Goal: Task Accomplishment & Management: Use online tool/utility

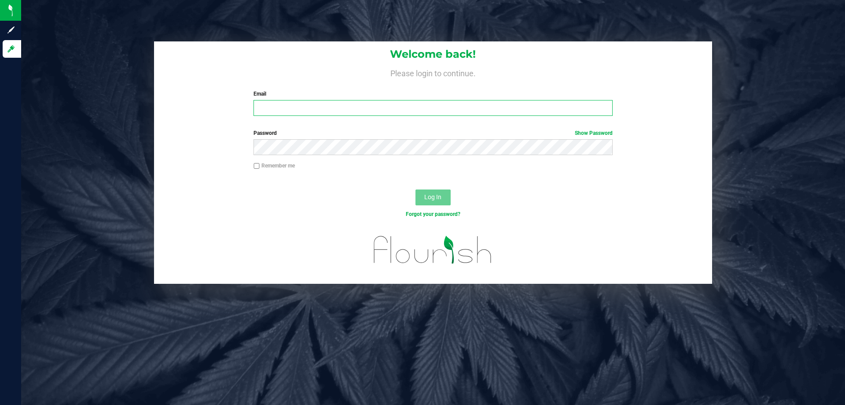
click at [383, 106] on input "Email" at bounding box center [433, 108] width 359 height 16
type input "[EMAIL_ADDRESS][DOMAIN_NAME]"
click at [416, 189] on button "Log In" at bounding box center [433, 197] width 35 height 16
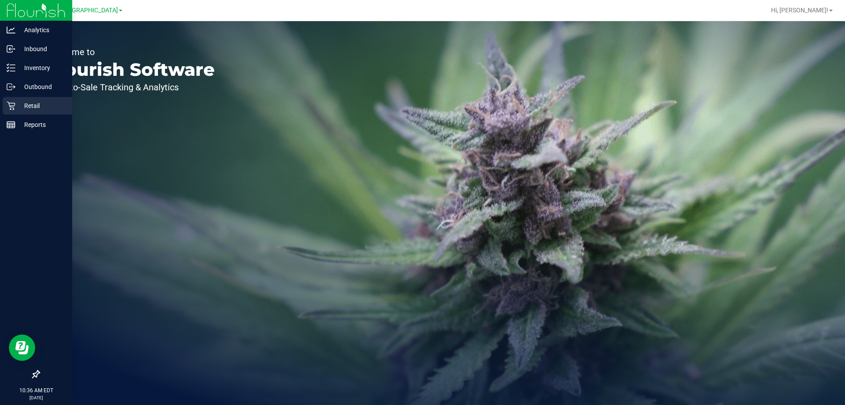
click at [35, 103] on p "Retail" at bounding box center [41, 105] width 53 height 11
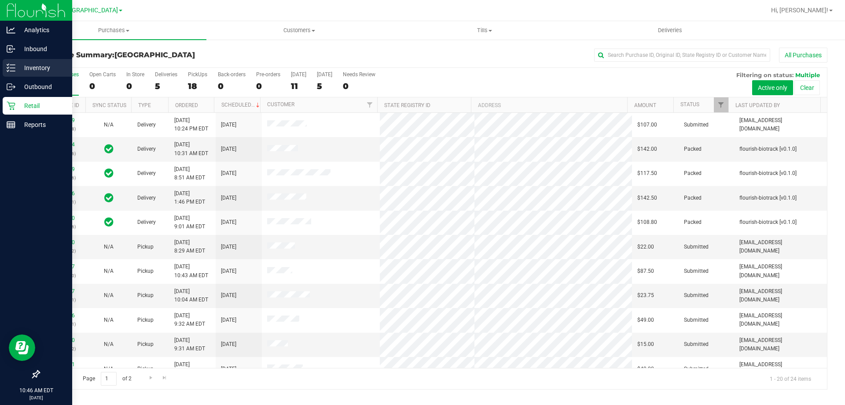
click at [20, 68] on p "Inventory" at bounding box center [41, 68] width 53 height 11
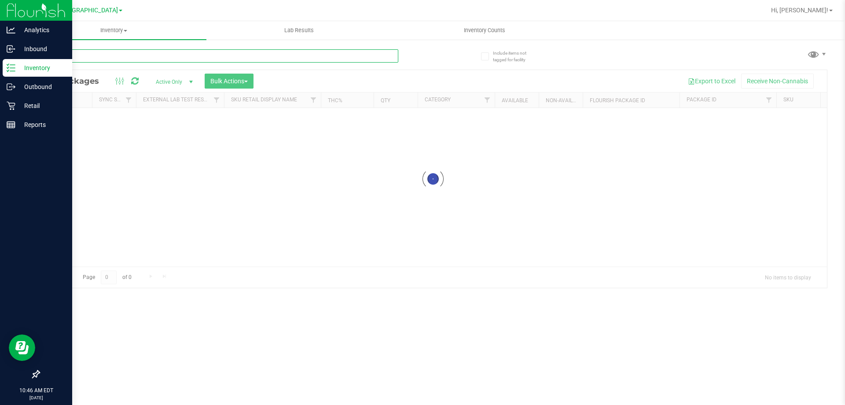
click at [160, 48] on div "Inventory All packages All inventory Waste log Create inventory Lab Results Inv…" at bounding box center [433, 212] width 824 height 383
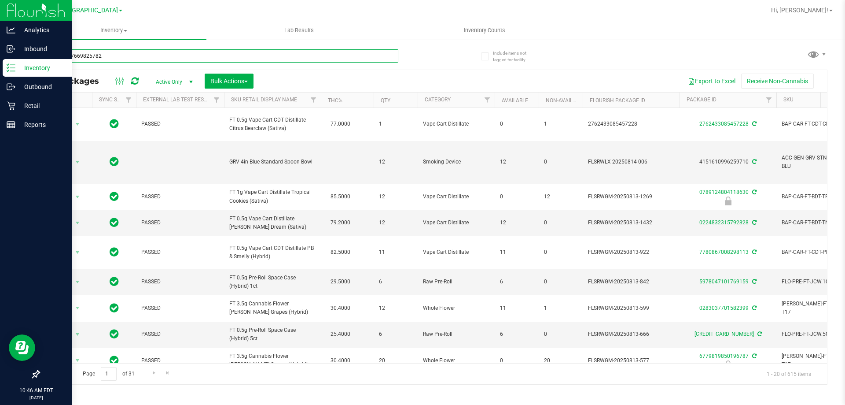
type input "1389297669825782"
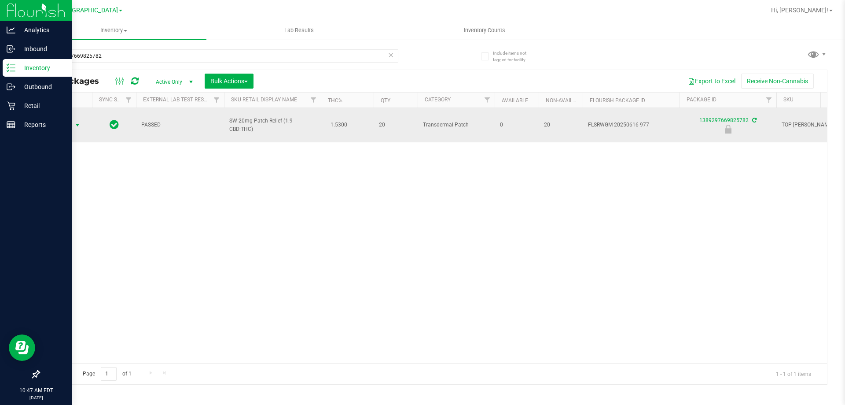
click at [76, 121] on span "select" at bounding box center [77, 124] width 7 height 7
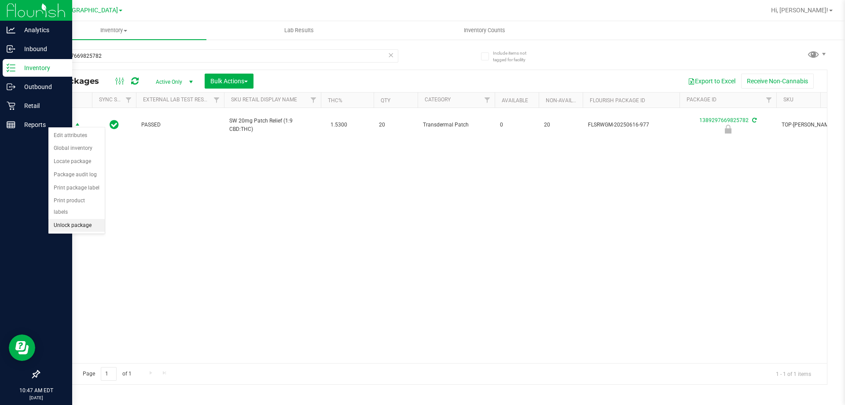
click at [67, 220] on li "Unlock package" at bounding box center [76, 225] width 56 height 13
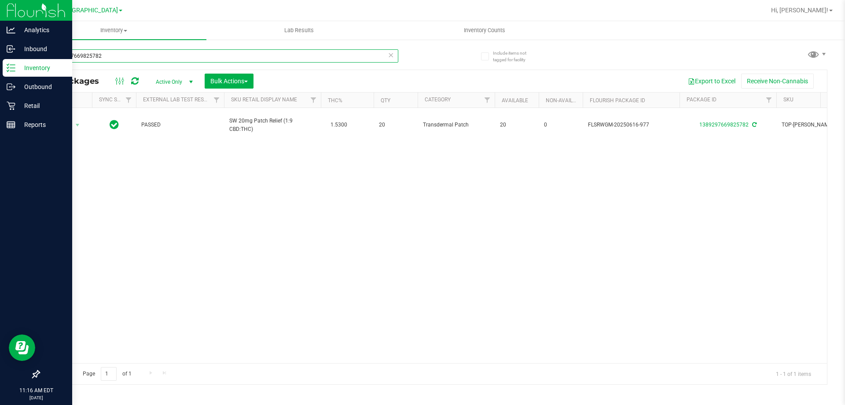
click at [228, 59] on input "1389297669825782" at bounding box center [219, 55] width 360 height 13
type input "0522806499772712"
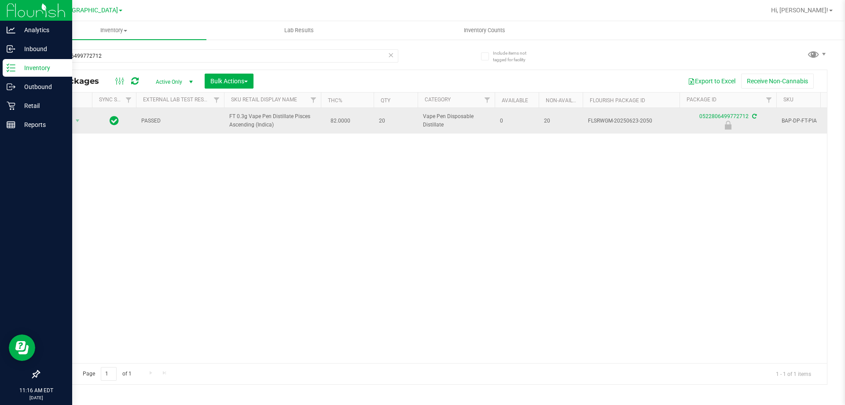
click at [67, 122] on span "Action" at bounding box center [60, 120] width 24 height 12
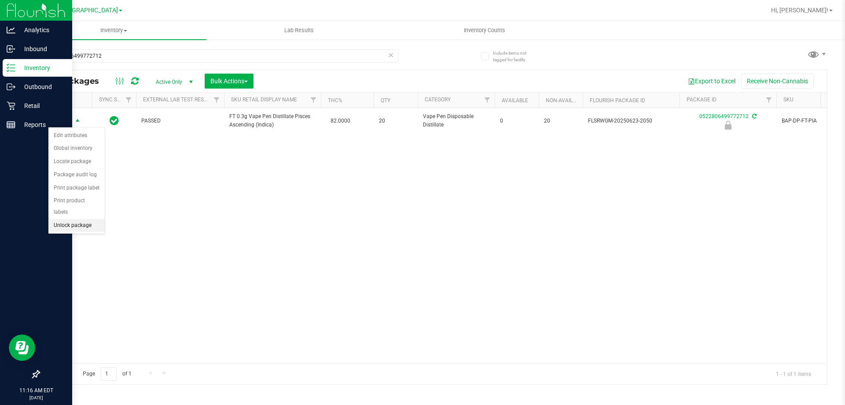
click at [81, 219] on li "Unlock package" at bounding box center [76, 225] width 56 height 13
